Goal: Information Seeking & Learning: Learn about a topic

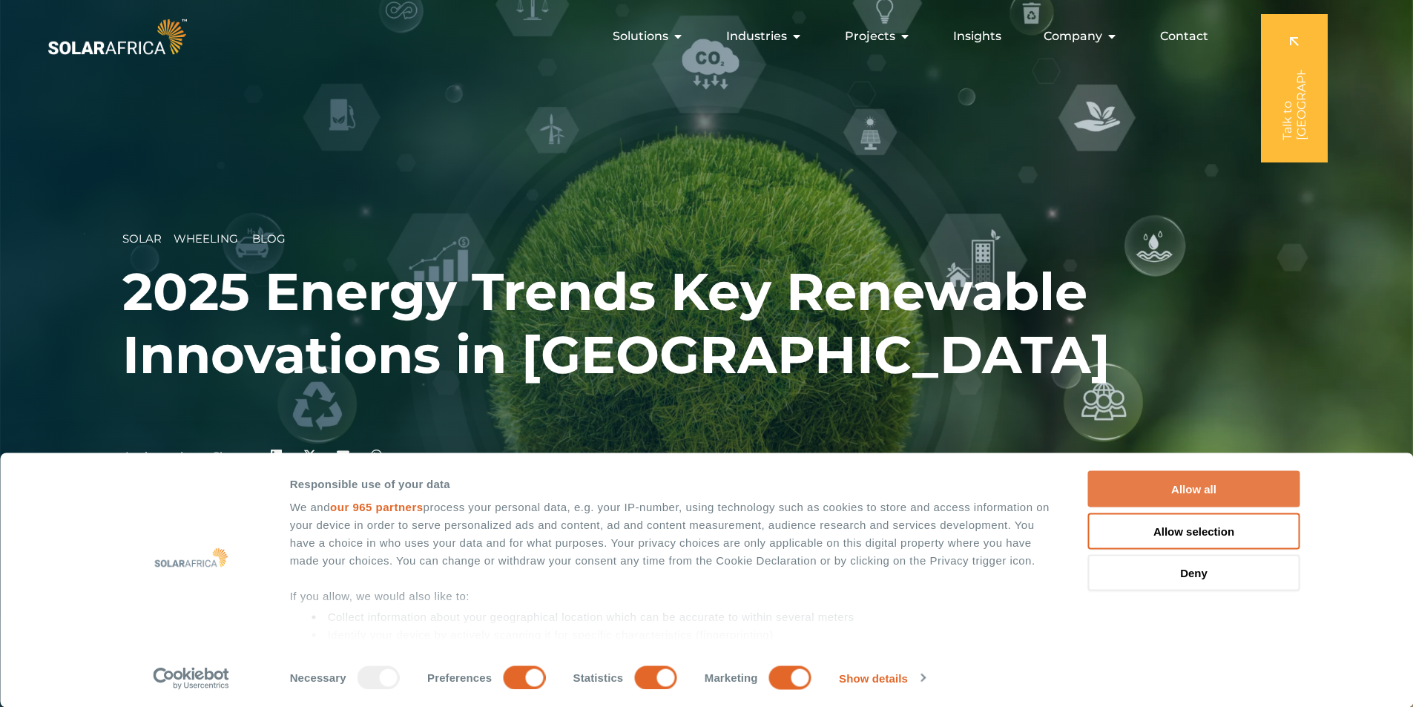
click at [1130, 481] on button "Allow all" at bounding box center [1194, 489] width 212 height 36
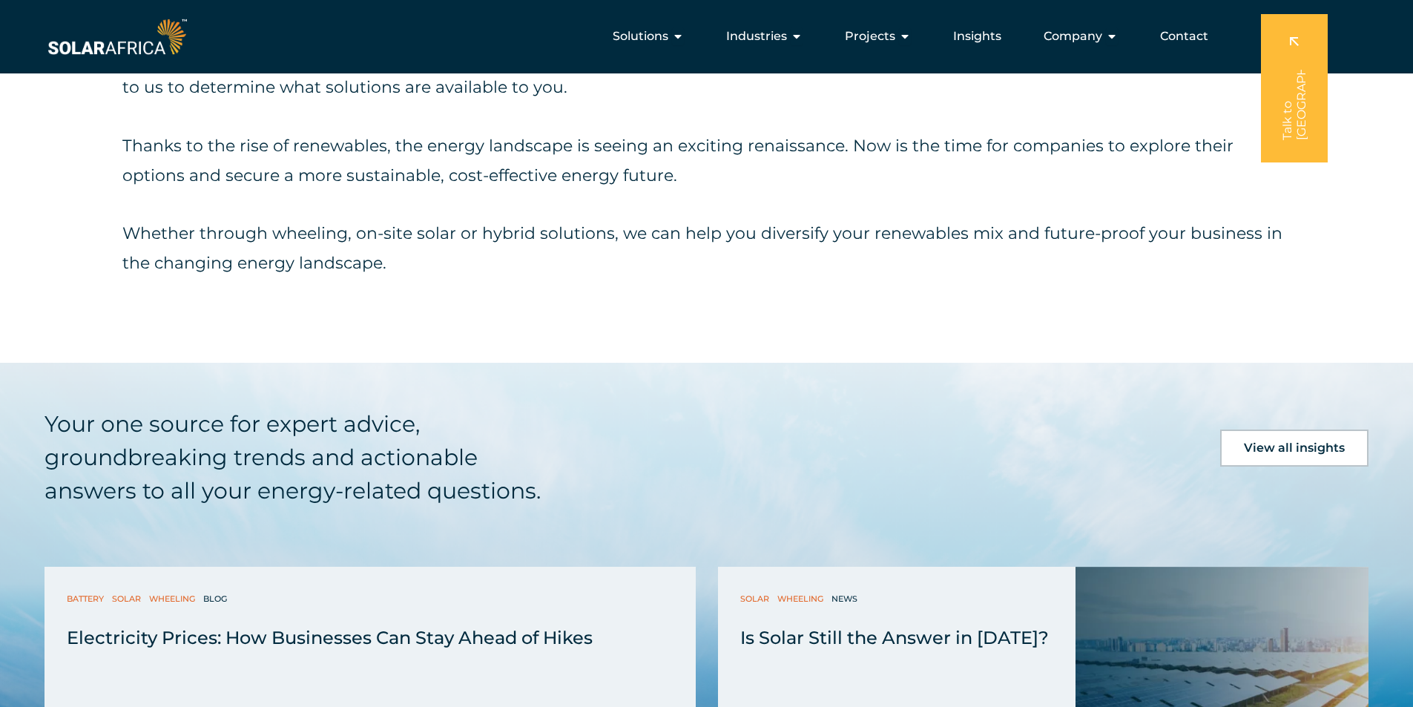
scroll to position [2966, 0]
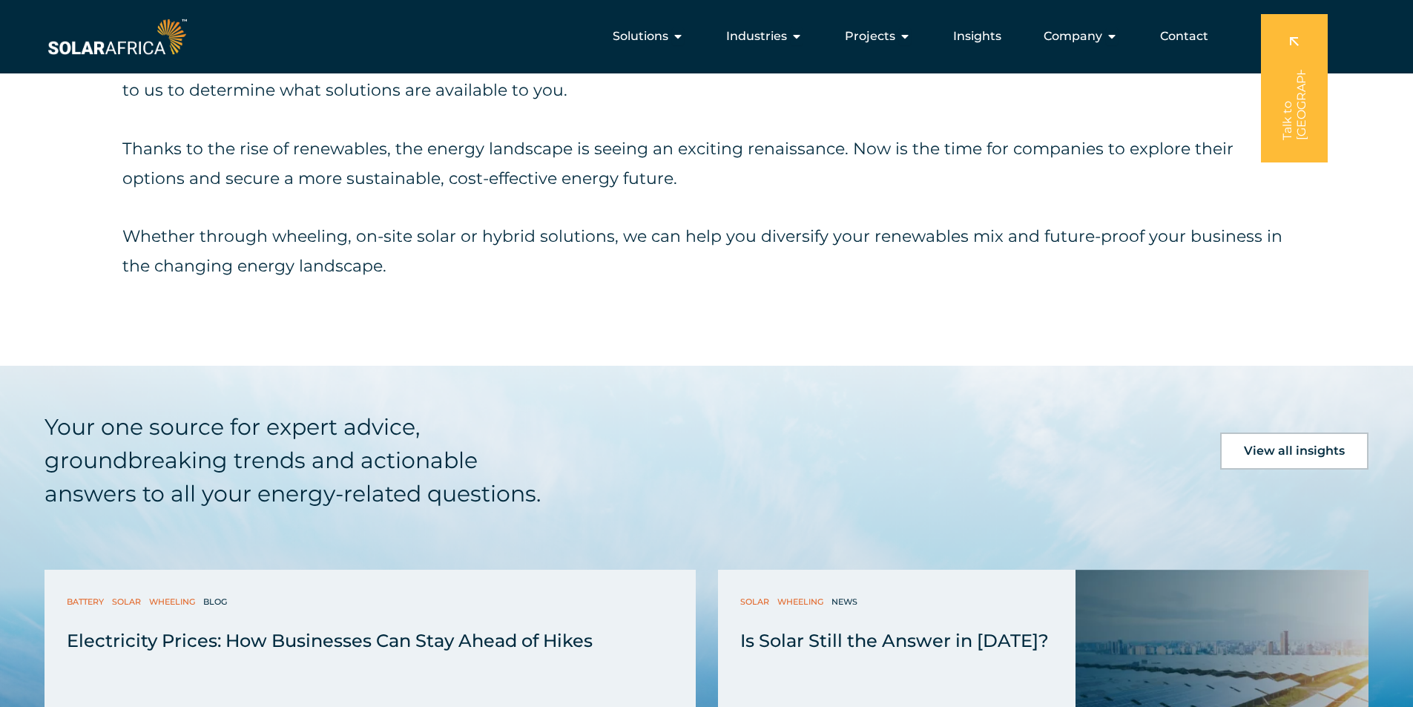
click at [1284, 446] on span "View all insights" at bounding box center [1294, 451] width 101 height 12
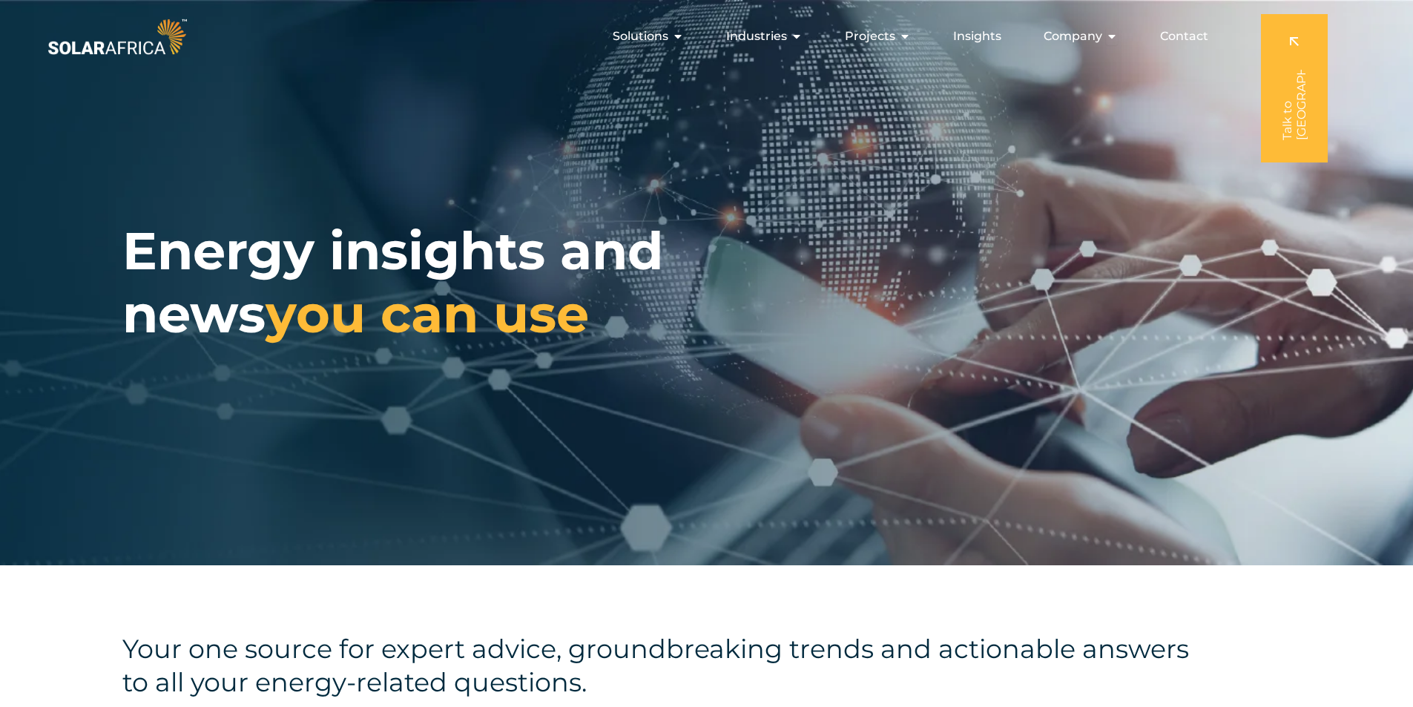
click at [844, 621] on div "Your one source for expert advice, groundbreaking trends and actionable answers…" at bounding box center [706, 666] width 1413 height 202
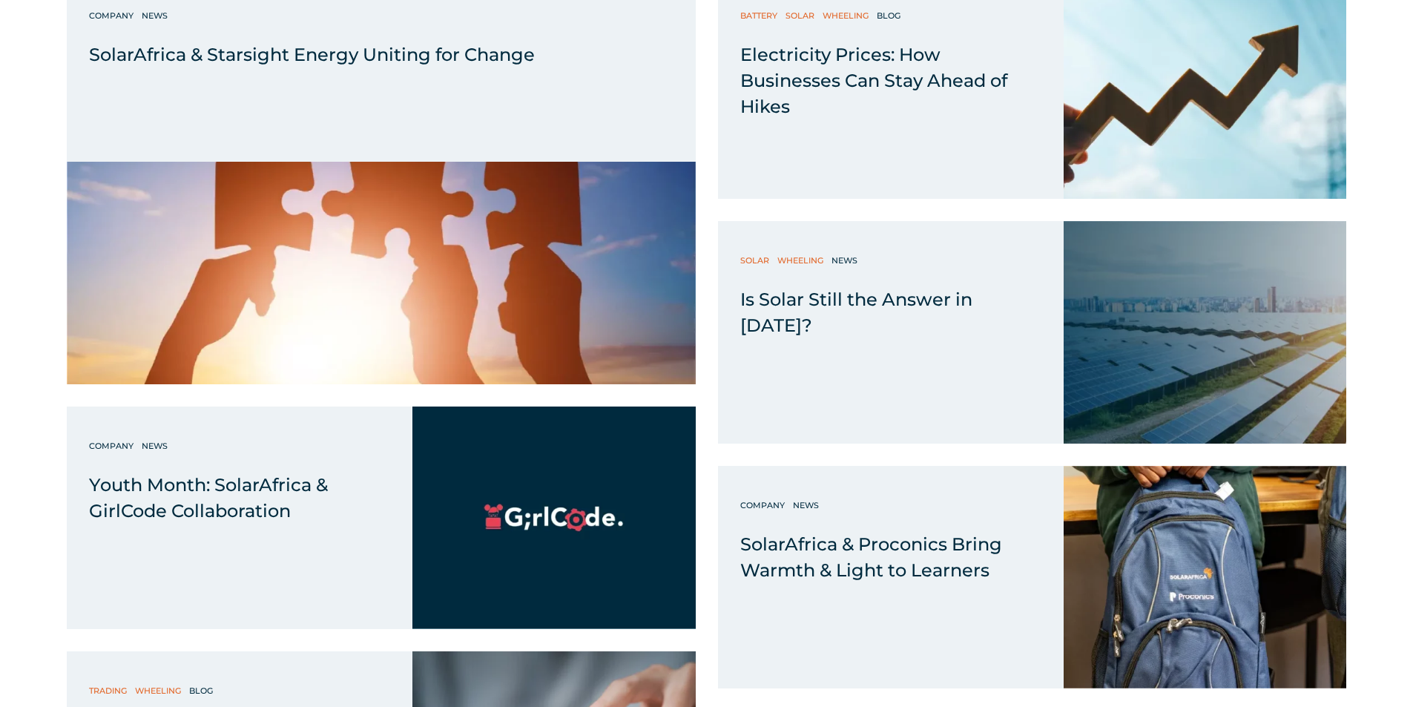
scroll to position [890, 0]
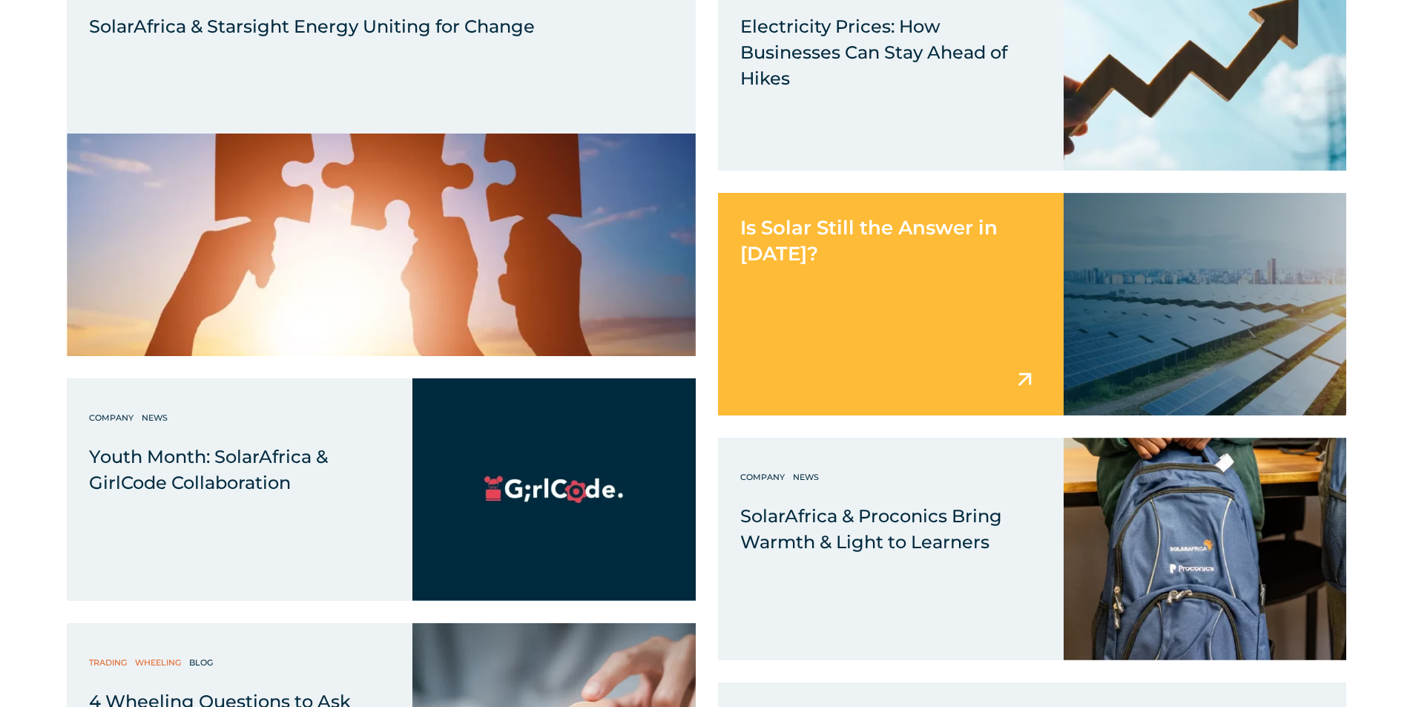
click at [945, 256] on div "Is Solar Still the Answer in [DATE]?" at bounding box center [891, 230] width 346 height 74
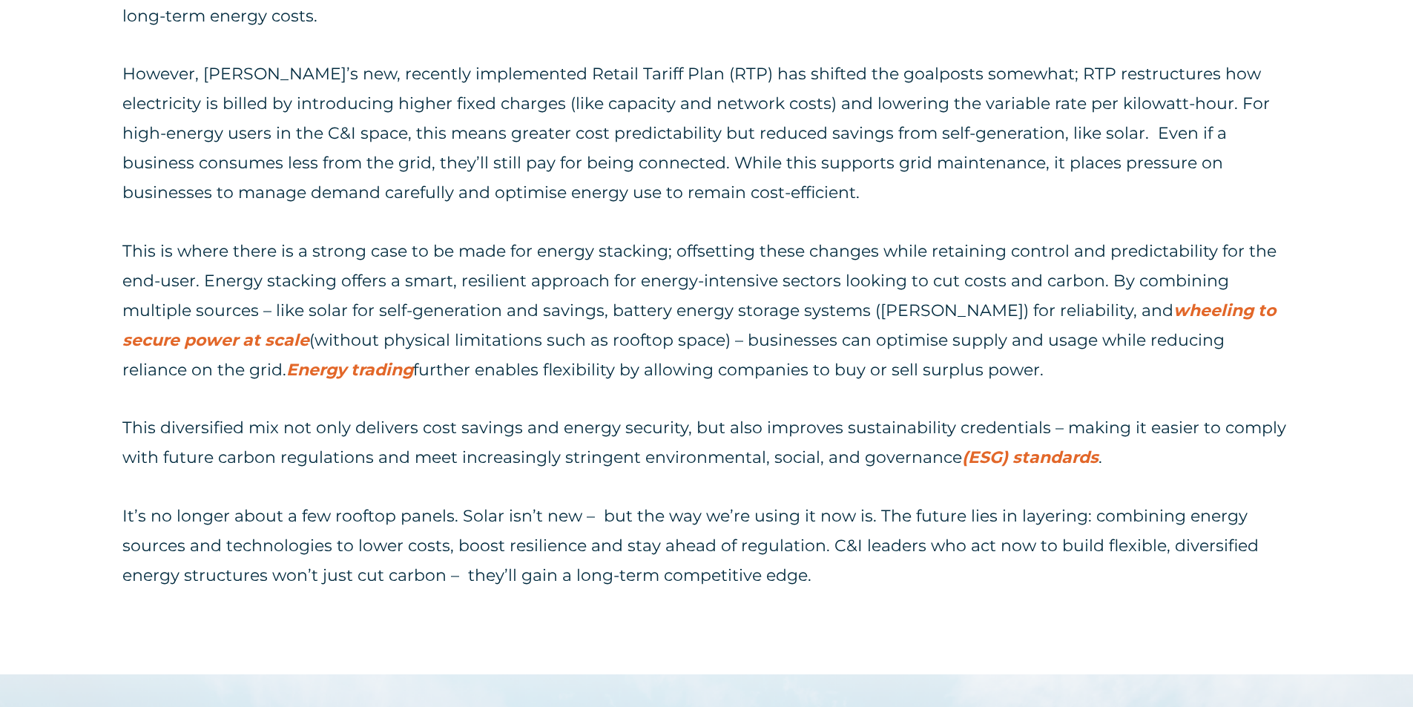
scroll to position [2076, 0]
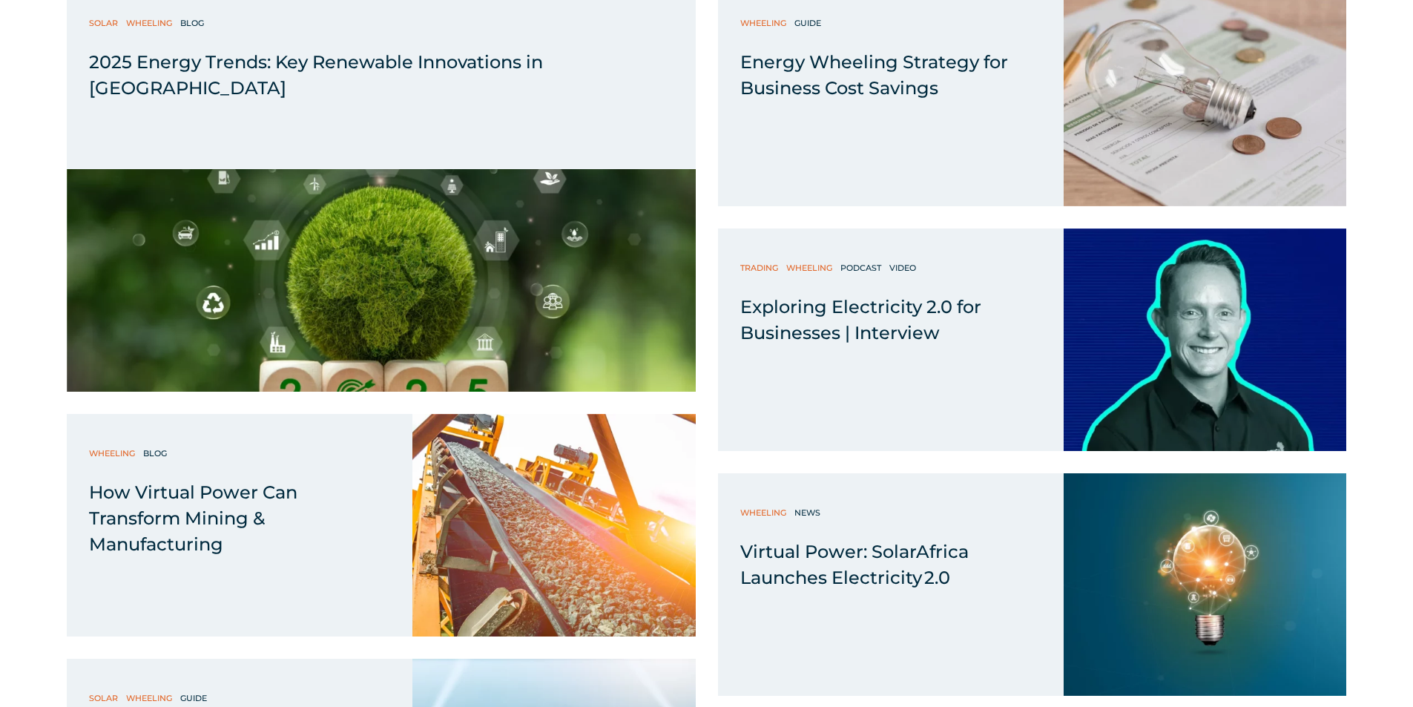
scroll to position [2076, 0]
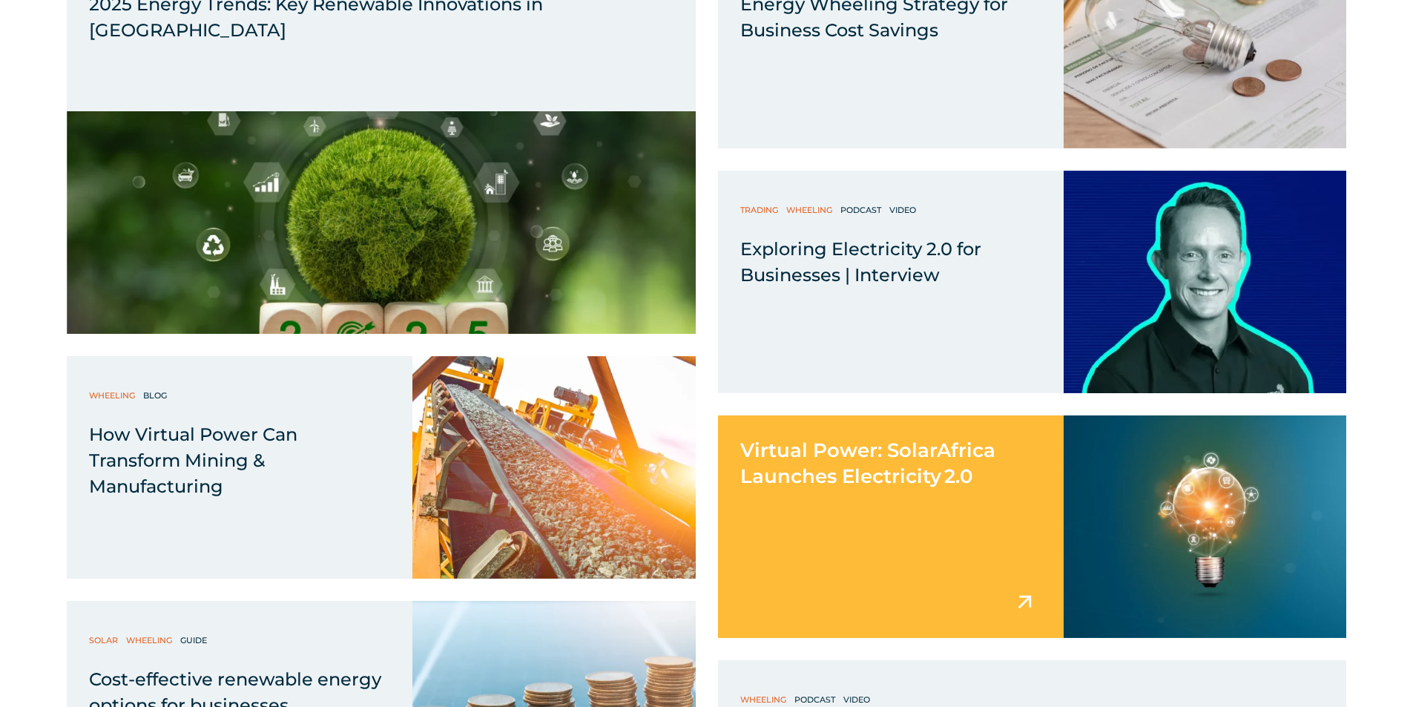
click at [882, 487] on span "Virtual Power: SolarAfrica Launches Electricity 2.0" at bounding box center [867, 463] width 255 height 50
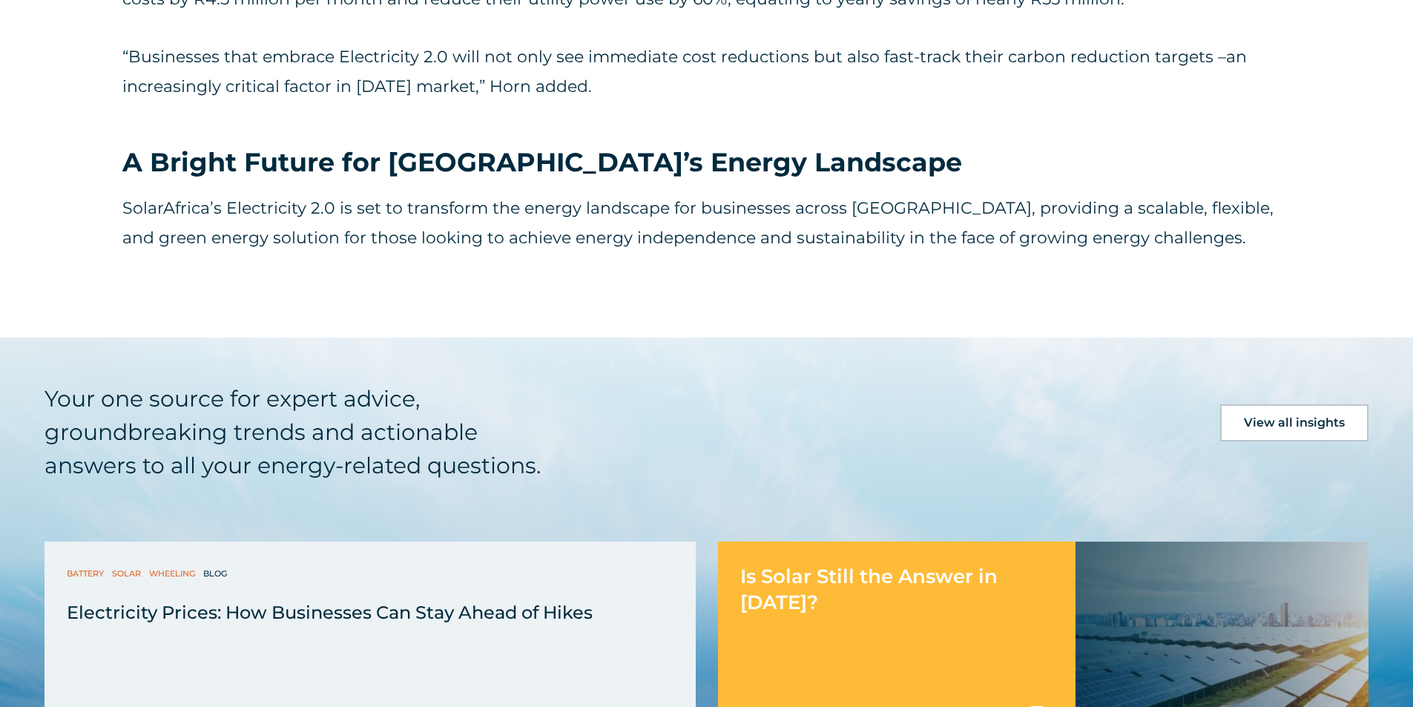
scroll to position [2076, 0]
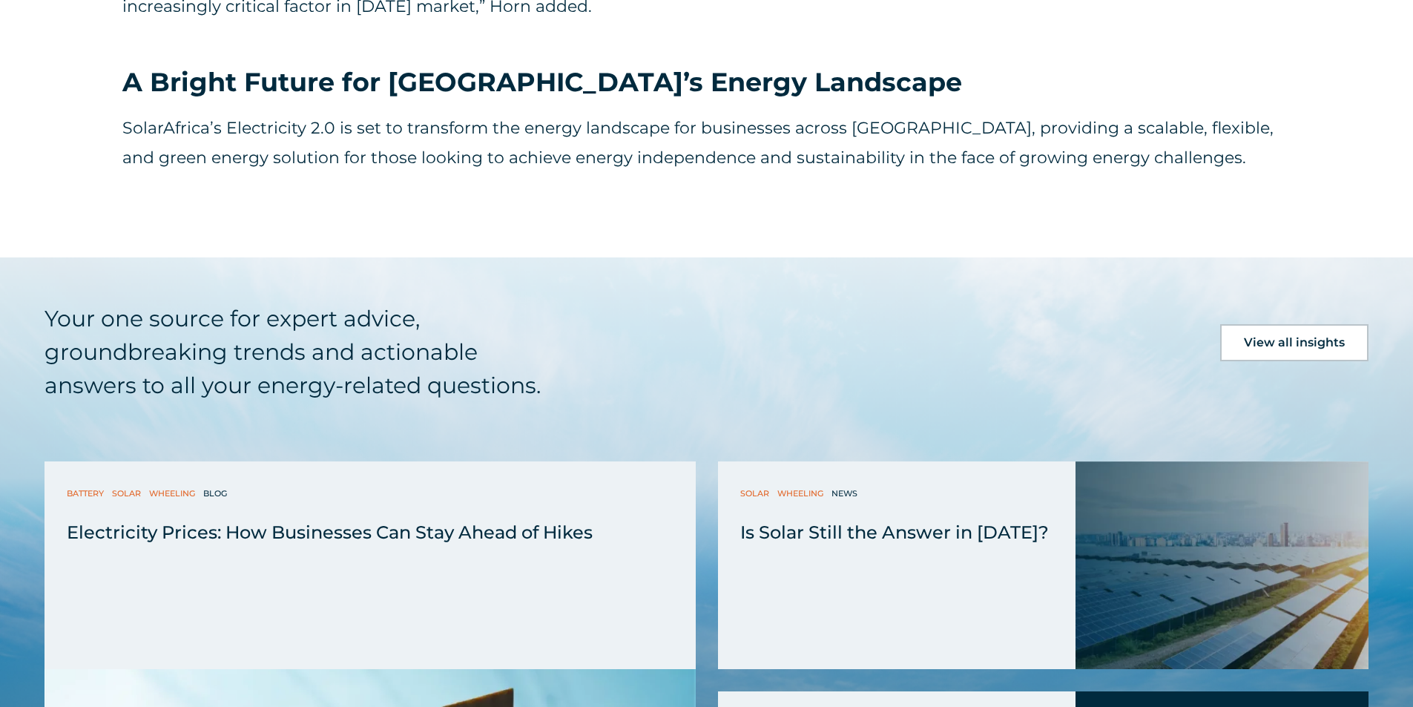
click at [458, 344] on h5 "Your one source for expert advice, groundbreaking trends and actionable answers…" at bounding box center [308, 352] width 529 height 100
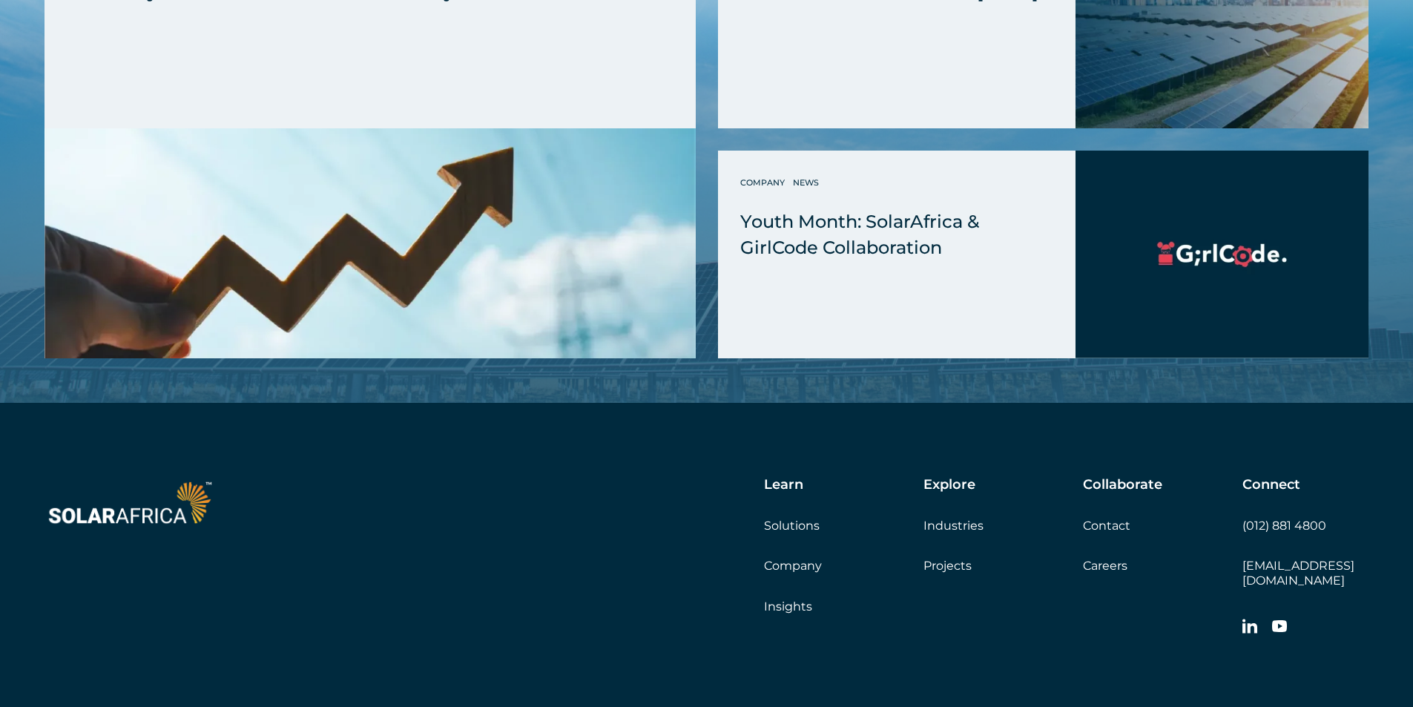
scroll to position [2670, 0]
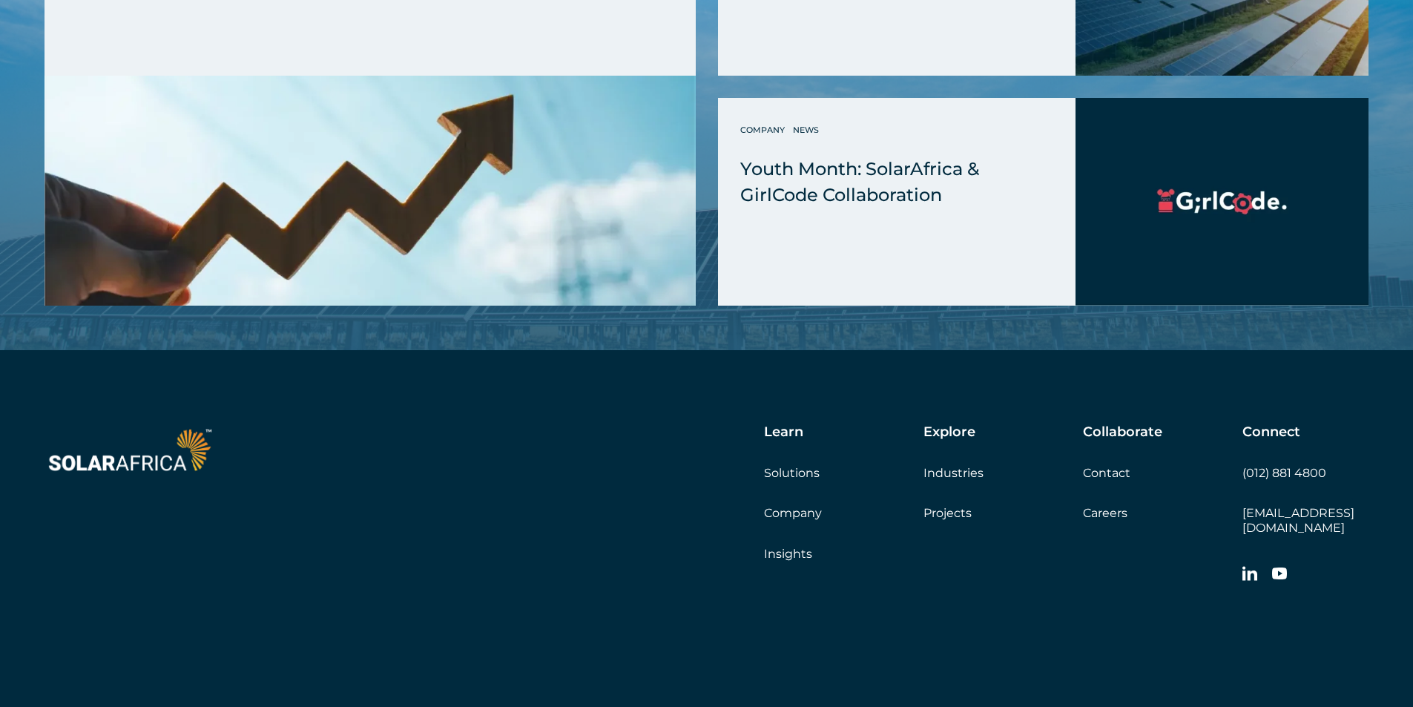
click at [960, 516] on link "Projects" at bounding box center [947, 513] width 48 height 14
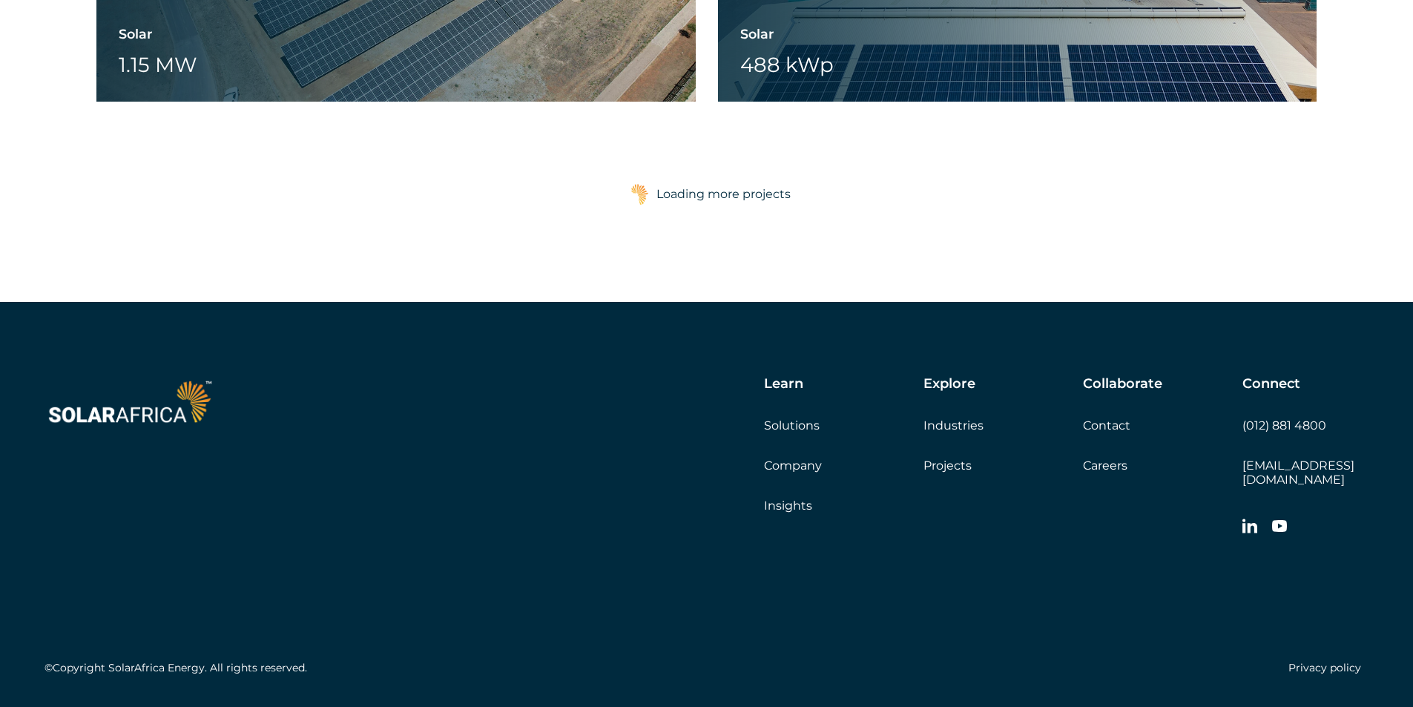
scroll to position [2590, 0]
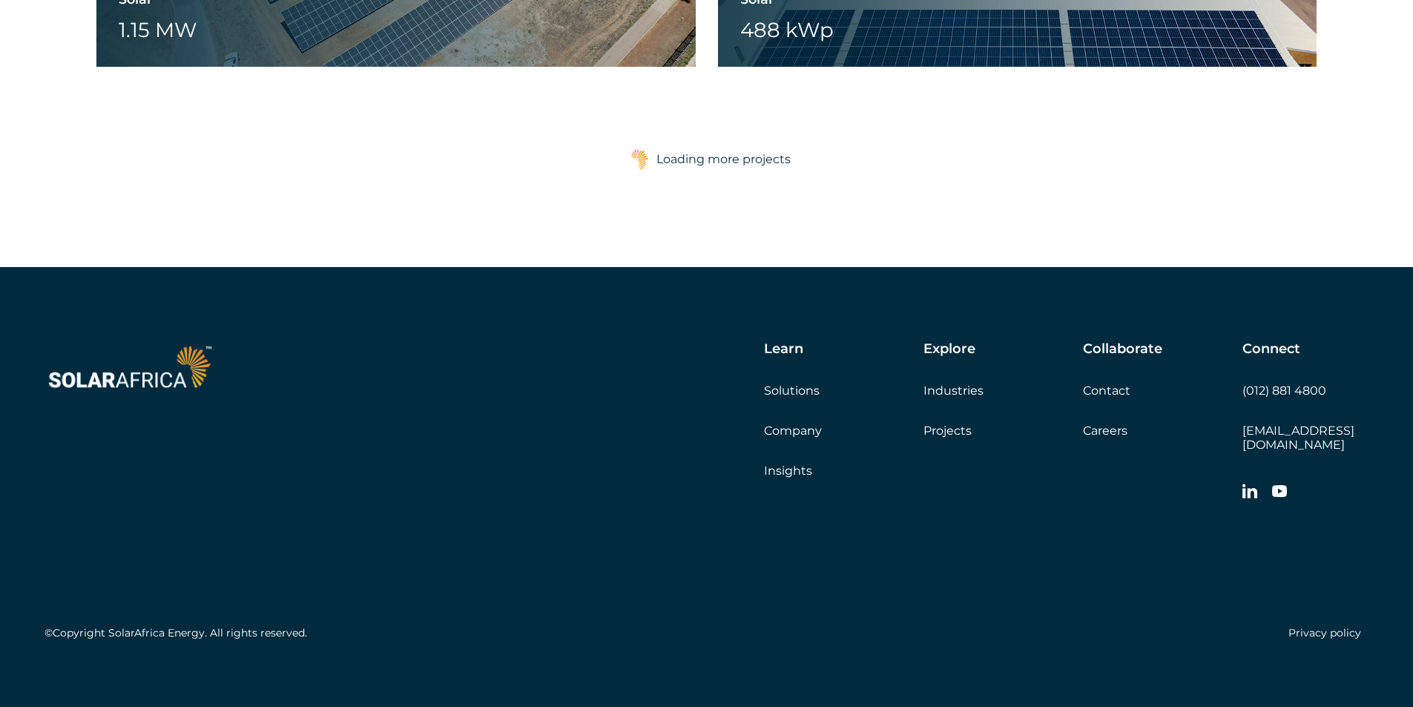
click at [786, 464] on link "Insights" at bounding box center [788, 470] width 48 height 14
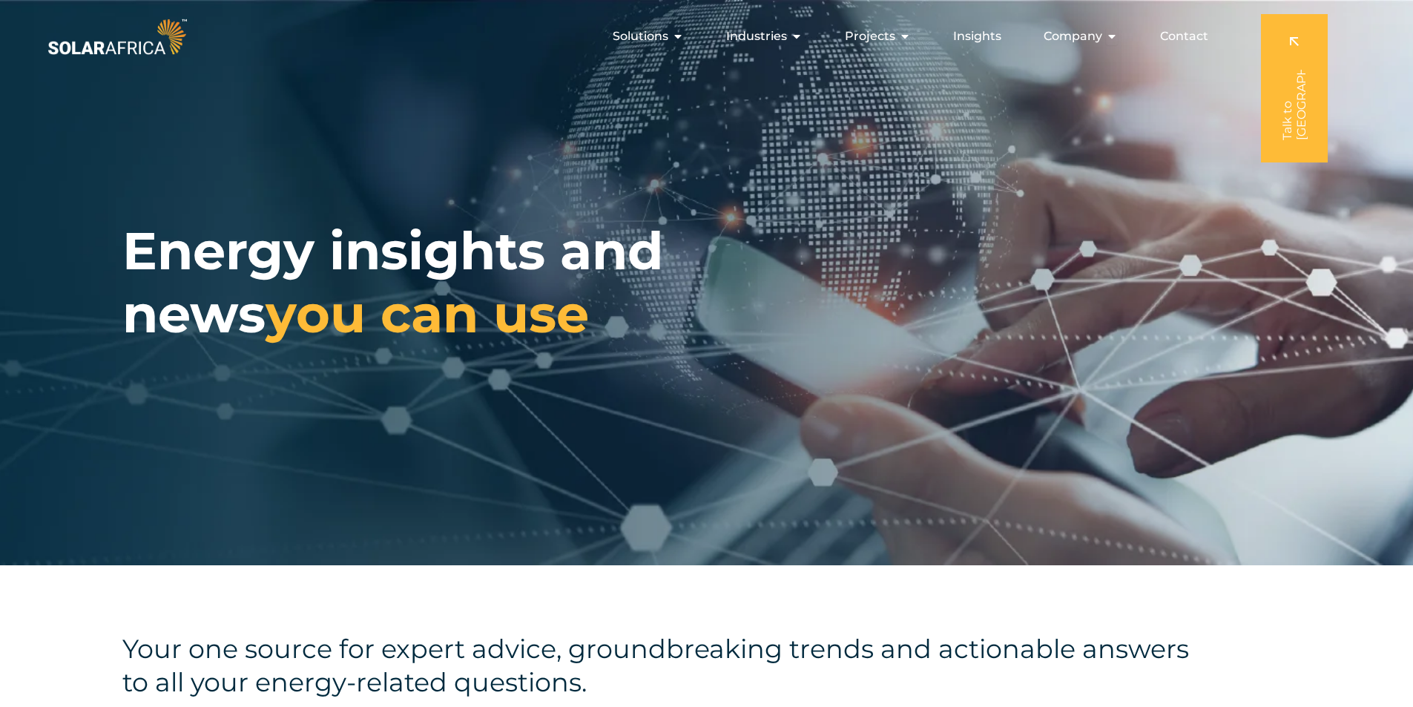
click at [532, 590] on div "Your one source for expert advice, groundbreaking trends and actionable answers…" at bounding box center [706, 666] width 1413 height 202
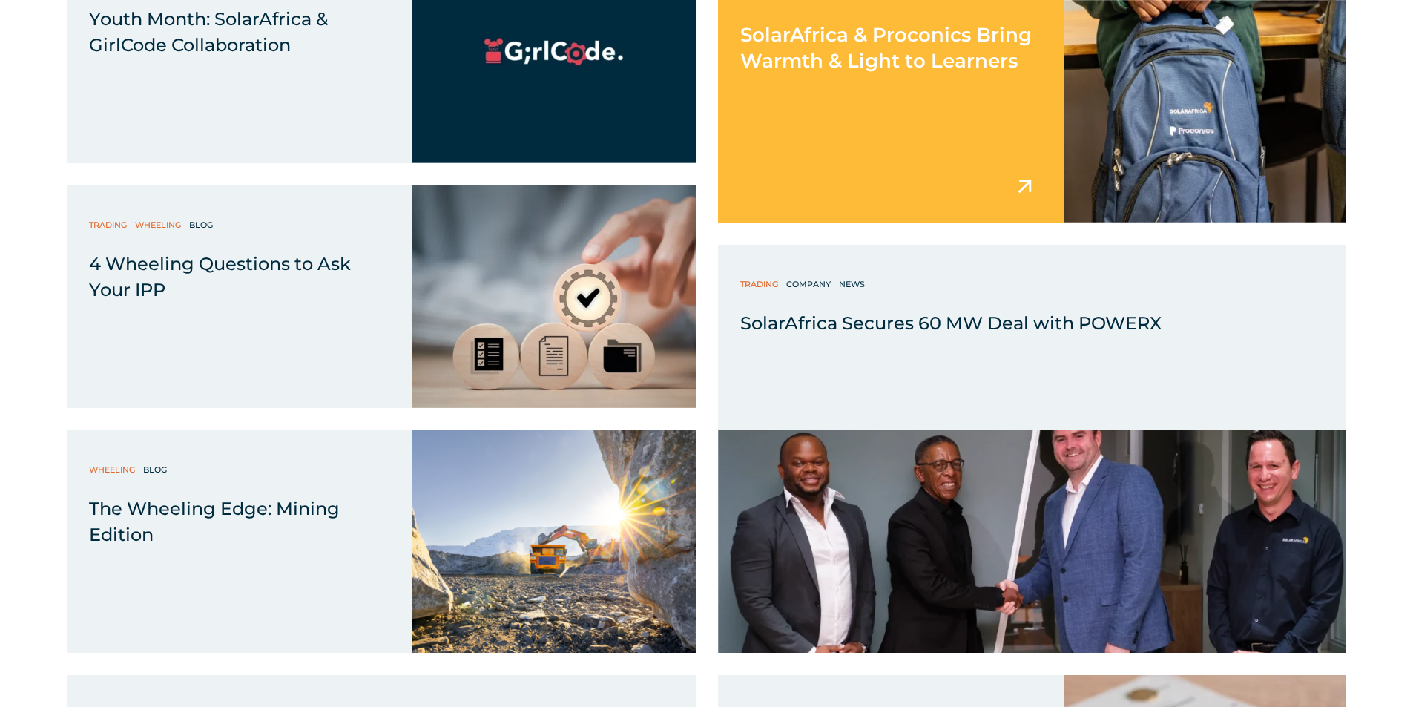
scroll to position [1780, 0]
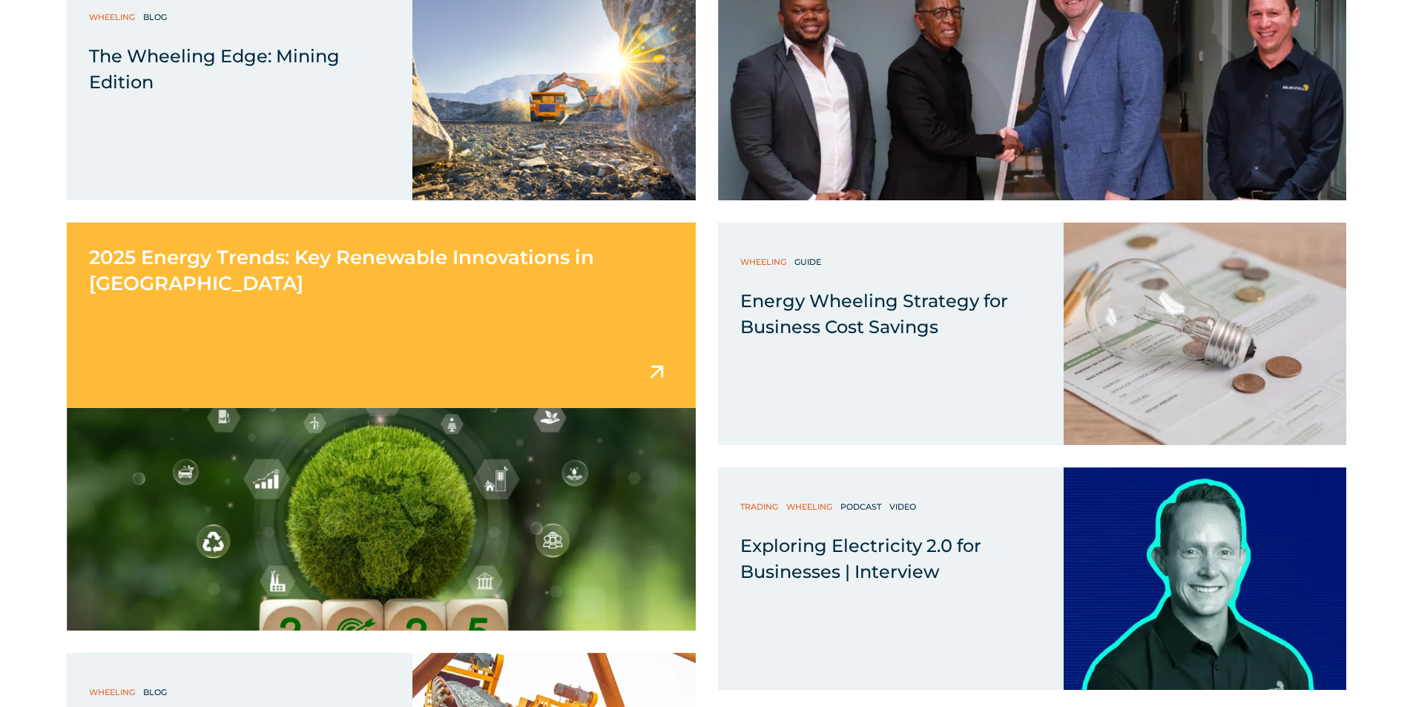
click at [594, 267] on span "2025 Energy Trends: Key Renewable Innovations in South Africa" at bounding box center [341, 270] width 505 height 50
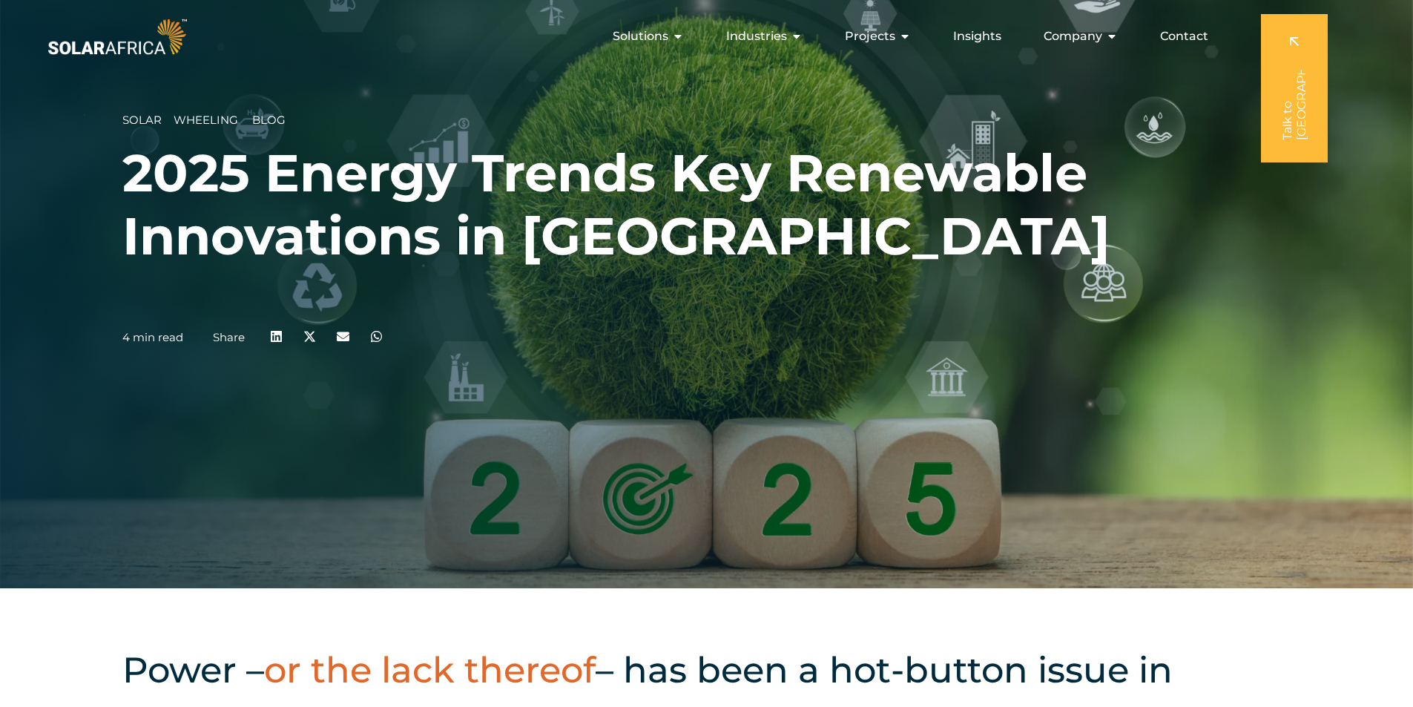
scroll to position [148, 0]
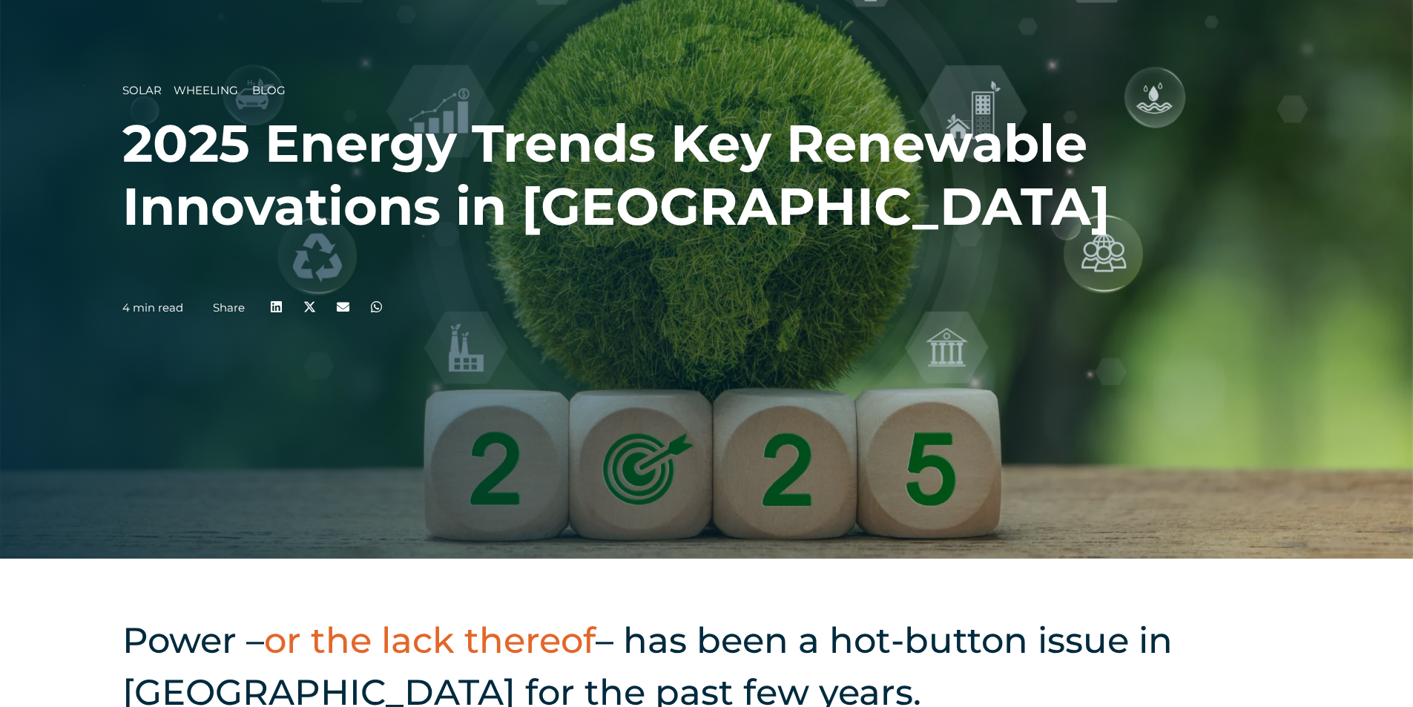
click at [711, 288] on div "Solar __ Wheeling Blog 2025 Energy Trends Key Renewable Innovations in [GEOGRAP…" at bounding box center [706, 205] width 1168 height 242
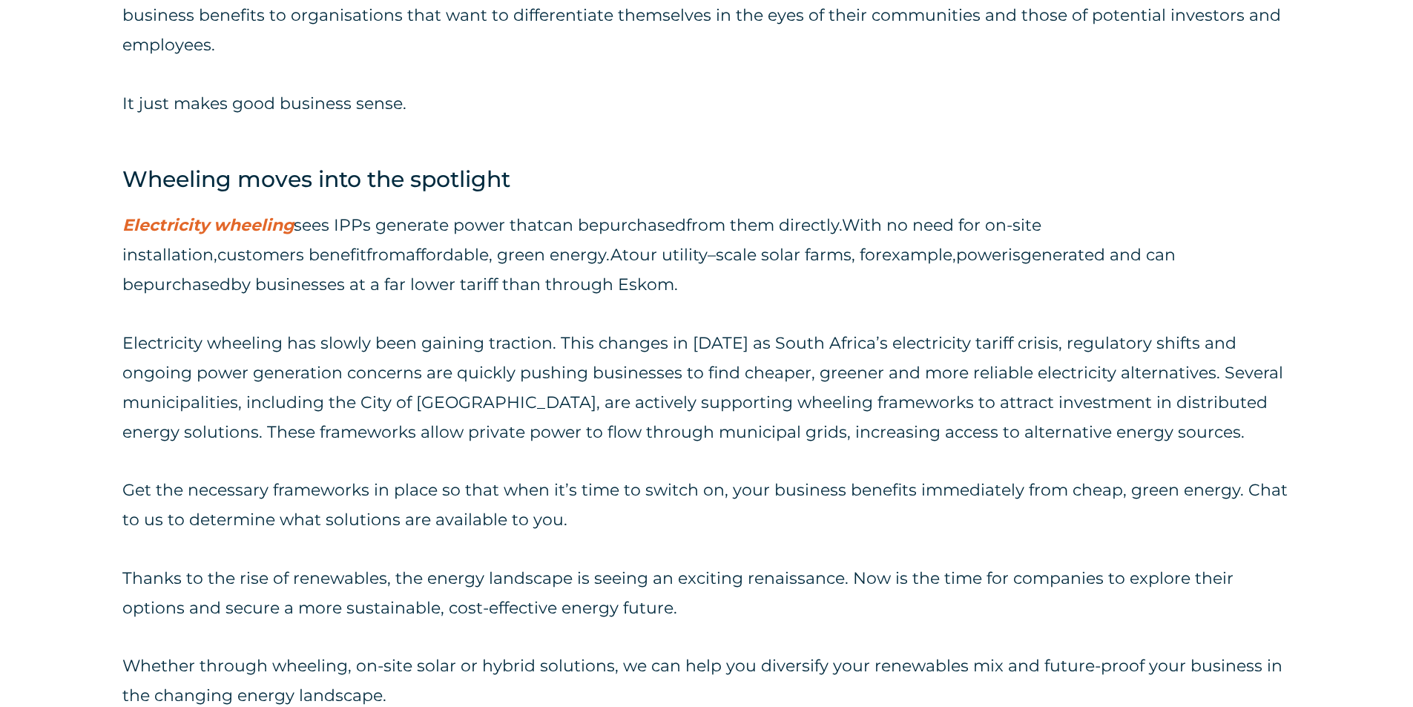
scroll to position [2818, 0]
